Goal: Find specific page/section: Find specific page/section

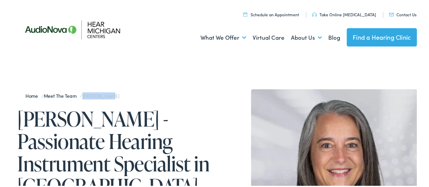
drag, startPoint x: 85, startPoint y: 94, endPoint x: 115, endPoint y: 93, distance: 29.9
click at [115, 93] on div "Home / Meet the Team / [PERSON_NAME]" at bounding box center [117, 95] width 200 height 14
copy span "[PERSON_NAME]"
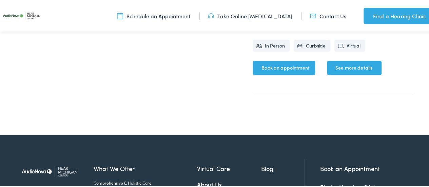
scroll to position [272, 0]
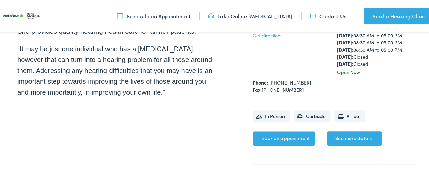
drag, startPoint x: 308, startPoint y: 69, endPoint x: 308, endPoint y: 74, distance: 5.1
drag, startPoint x: 296, startPoint y: 79, endPoint x: 269, endPoint y: 80, distance: 26.5
drag, startPoint x: 298, startPoint y: 77, endPoint x: 283, endPoint y: 79, distance: 15.4
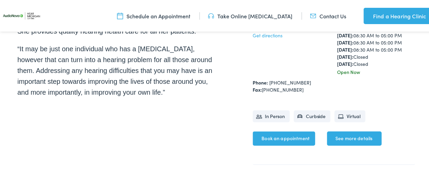
drag, startPoint x: 249, startPoint y: 80, endPoint x: 265, endPoint y: 80, distance: 15.6
drag, startPoint x: 251, startPoint y: 80, endPoint x: 285, endPoint y: 75, distance: 34.3
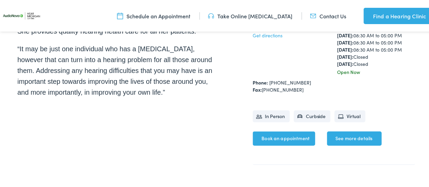
drag, startPoint x: 285, startPoint y: 75, endPoint x: 238, endPoint y: 85, distance: 47.7
drag, startPoint x: 251, startPoint y: 78, endPoint x: 293, endPoint y: 77, distance: 41.8
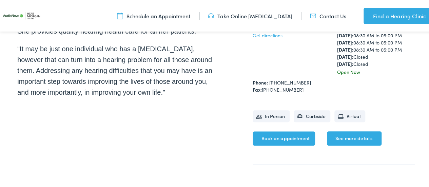
drag, startPoint x: 293, startPoint y: 77, endPoint x: 318, endPoint y: 63, distance: 29.1
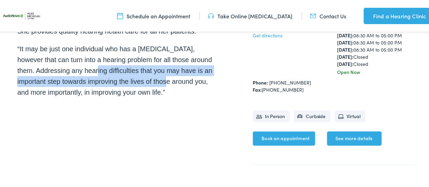
drag, startPoint x: 173, startPoint y: 62, endPoint x: 86, endPoint y: 49, distance: 88.0
click at [86, 49] on p "“It may be just one individual who has a hearing loss, however that can turn in…" at bounding box center [117, 69] width 200 height 54
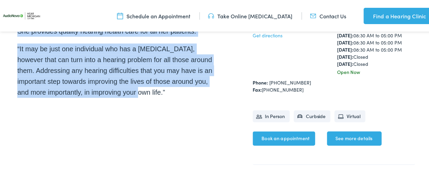
drag, startPoint x: 145, startPoint y: 71, endPoint x: 288, endPoint y: 85, distance: 144.2
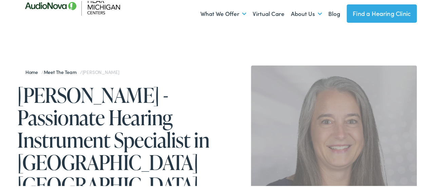
scroll to position [0, 0]
